Goal: Task Accomplishment & Management: Use online tool/utility

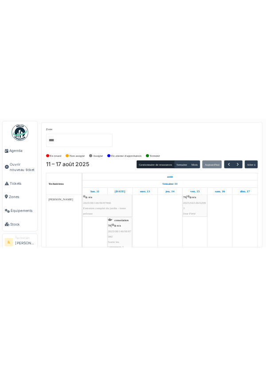
scroll to position [10, 0]
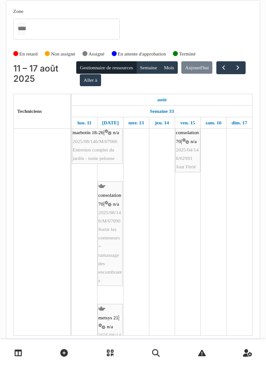
click at [16, 206] on link at bounding box center [18, 352] width 23 height 21
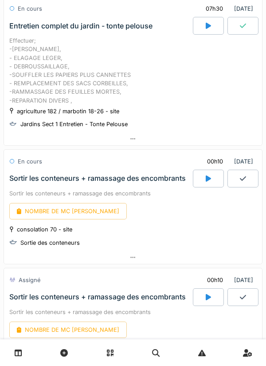
scroll to position [71, 0]
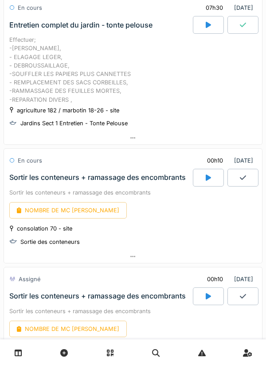
click at [206, 180] on icon at bounding box center [208, 177] width 5 height 6
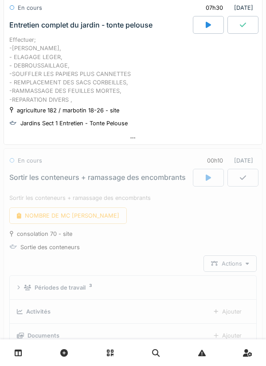
scroll to position [184, 0]
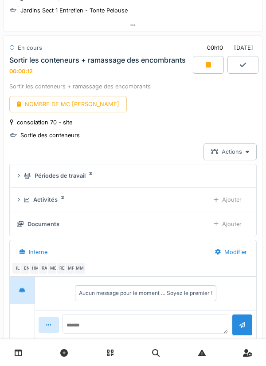
click at [250, 69] on div at bounding box center [243, 65] width 31 height 18
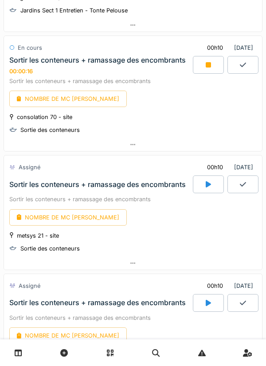
click at [203, 68] on div at bounding box center [208, 65] width 31 height 18
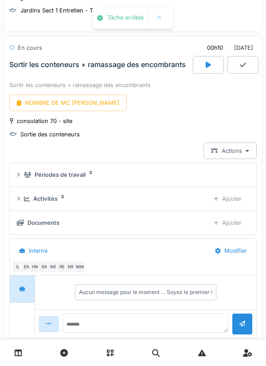
click at [245, 67] on icon at bounding box center [243, 64] width 6 height 7
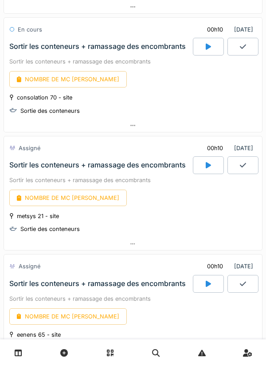
scroll to position [207, 0]
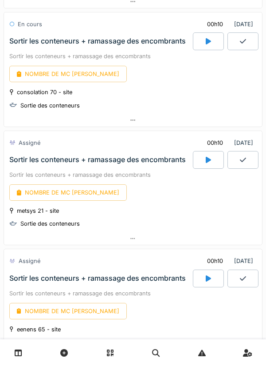
click at [214, 198] on div "NOMBRE DE MC [PERSON_NAME]" at bounding box center [133, 192] width 248 height 16
click at [198, 38] on div at bounding box center [208, 41] width 31 height 18
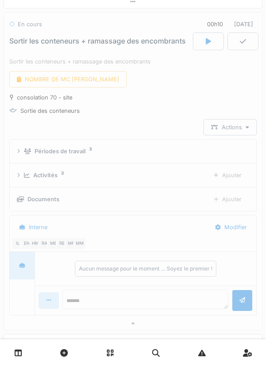
click at [207, 28] on div "00h10" at bounding box center [215, 24] width 16 height 8
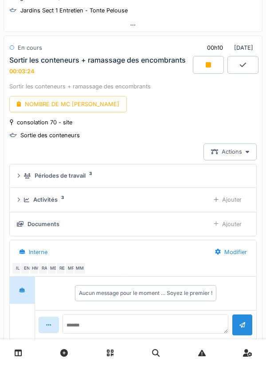
click at [203, 66] on div at bounding box center [208, 65] width 31 height 18
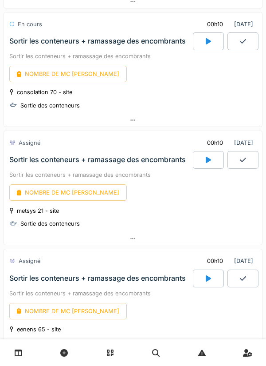
scroll to position [209, 0]
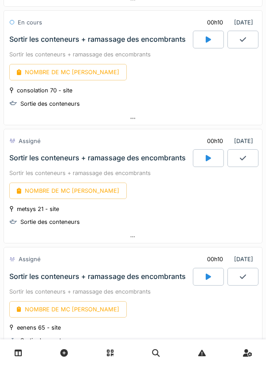
click at [199, 161] on div at bounding box center [208, 158] width 31 height 18
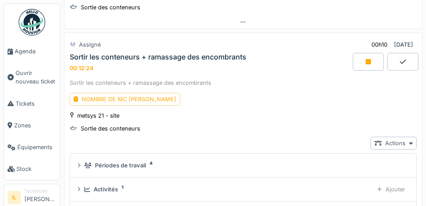
scroll to position [298, 0]
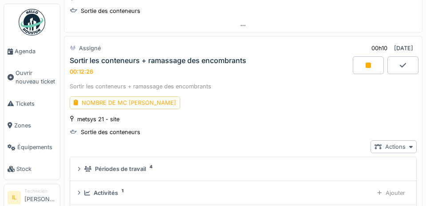
click at [266, 70] on div at bounding box center [368, 65] width 31 height 18
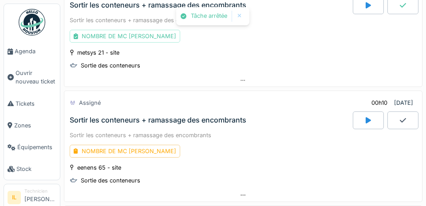
scroll to position [360, 0]
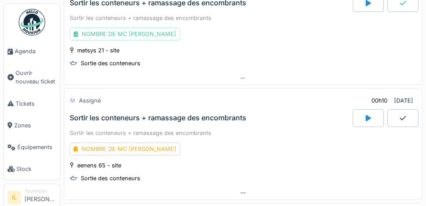
click at [266, 122] on div at bounding box center [368, 118] width 31 height 18
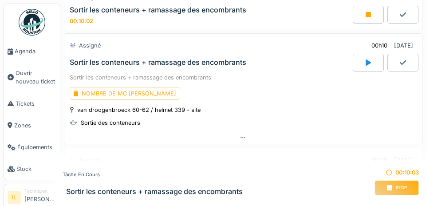
scroll to position [705, 0]
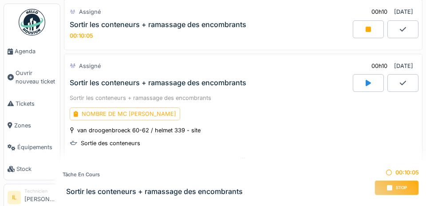
click at [266, 86] on icon at bounding box center [368, 83] width 5 height 6
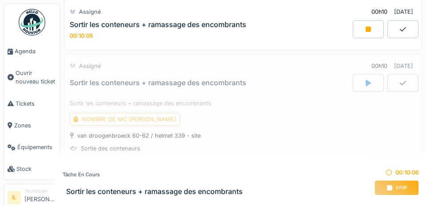
scroll to position [724, 0]
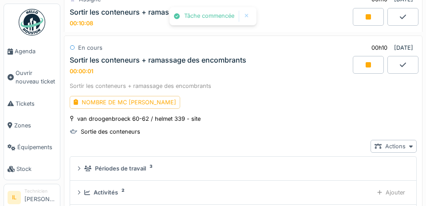
click at [266, 19] on icon at bounding box center [368, 16] width 5 height 7
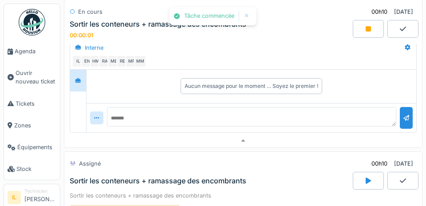
scroll to position [718, 0]
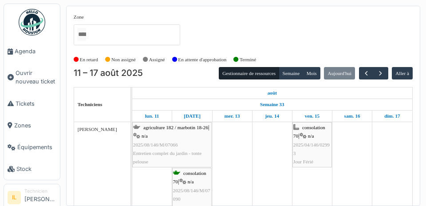
click at [39, 51] on span "Agenda" at bounding box center [36, 51] width 42 height 8
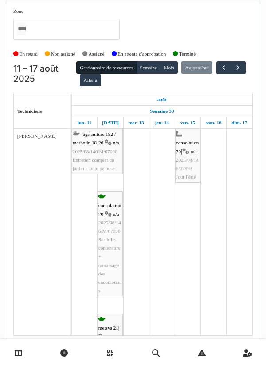
click at [20, 206] on icon at bounding box center [19, 353] width 8 height 8
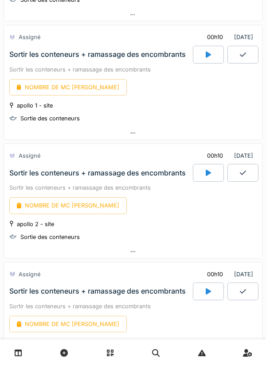
scroll to position [640, 0]
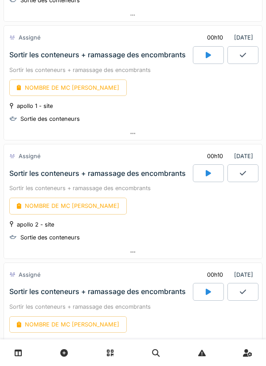
click at [205, 54] on div at bounding box center [208, 55] width 31 height 18
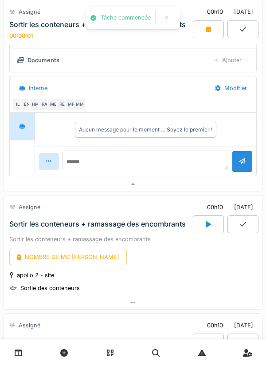
scroll to position [793, 0]
click at [206, 224] on icon at bounding box center [208, 224] width 5 height 6
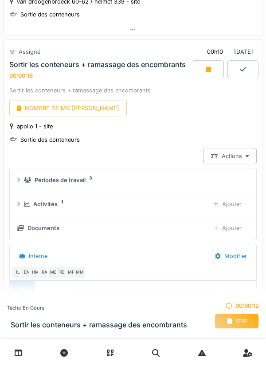
scroll to position [610, 0]
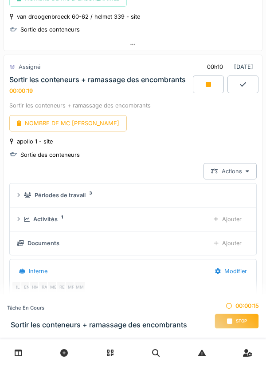
click at [205, 89] on div at bounding box center [208, 84] width 31 height 18
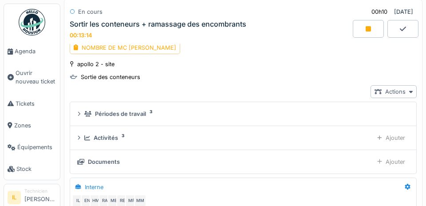
scroll to position [768, 0]
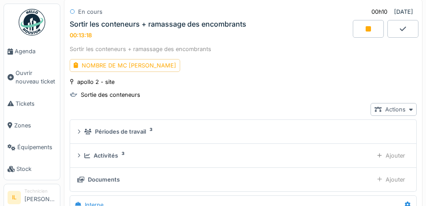
click at [266, 33] on div at bounding box center [368, 29] width 31 height 18
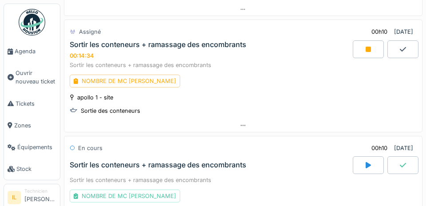
scroll to position [621, 0]
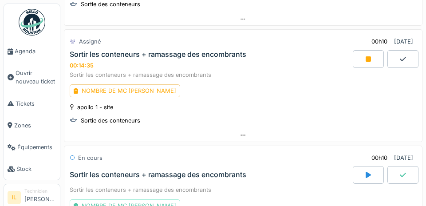
click at [266, 56] on div at bounding box center [368, 59] width 31 height 18
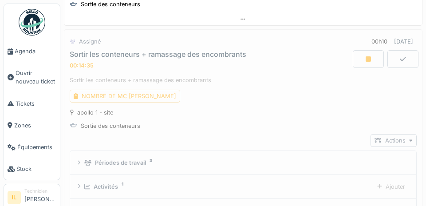
scroll to position [615, 0]
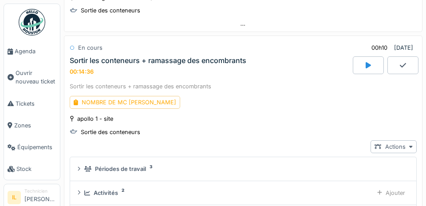
click at [266, 69] on div at bounding box center [368, 65] width 31 height 18
